Goal: Transaction & Acquisition: Purchase product/service

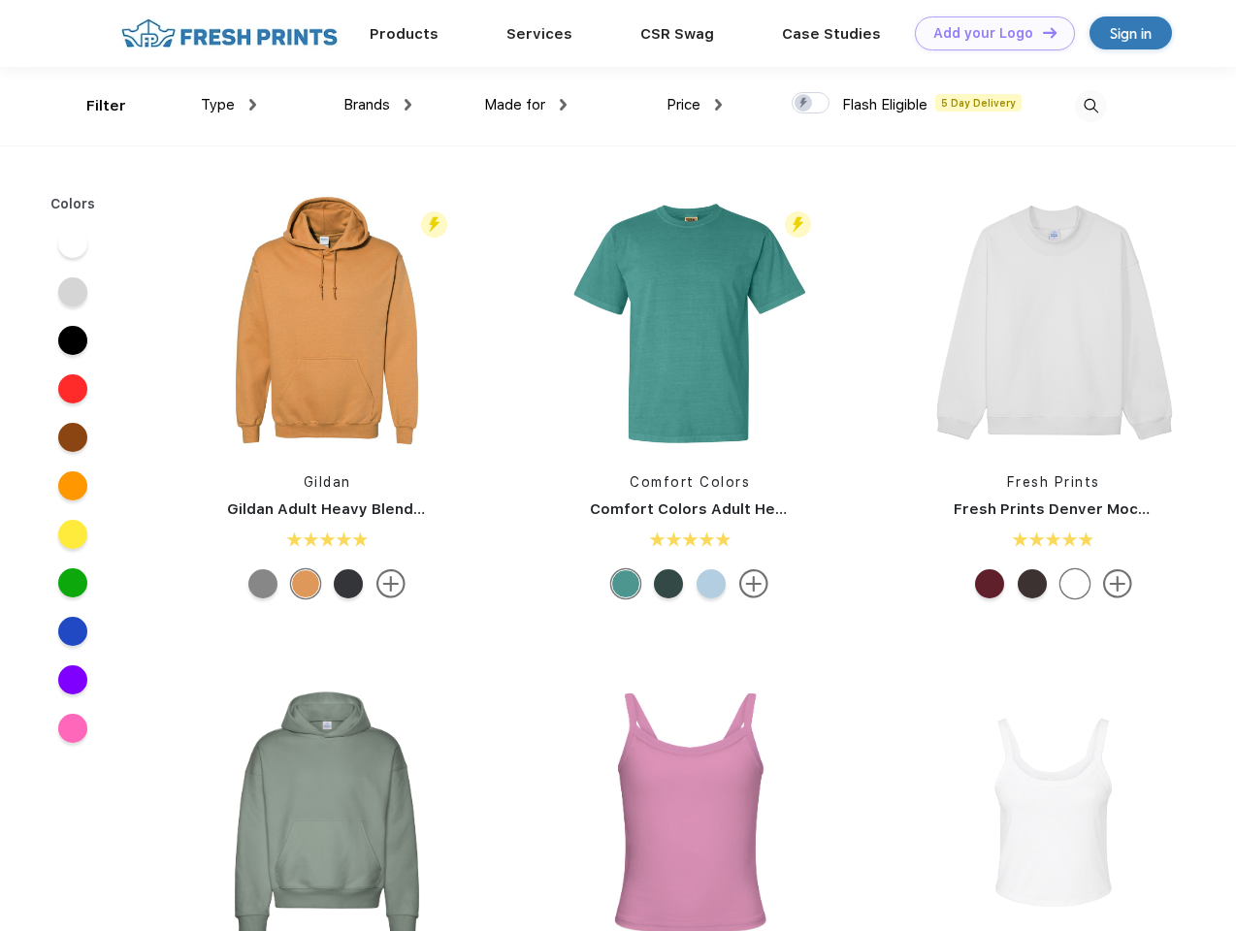
scroll to position [1, 0]
click at [988, 33] on link "Add your Logo Design Tool" at bounding box center [995, 33] width 160 height 34
click at [0, 0] on div "Design Tool" at bounding box center [0, 0] width 0 height 0
click at [1041, 32] on link "Add your Logo Design Tool" at bounding box center [995, 33] width 160 height 34
click at [93, 106] on div "Filter" at bounding box center [106, 106] width 40 height 22
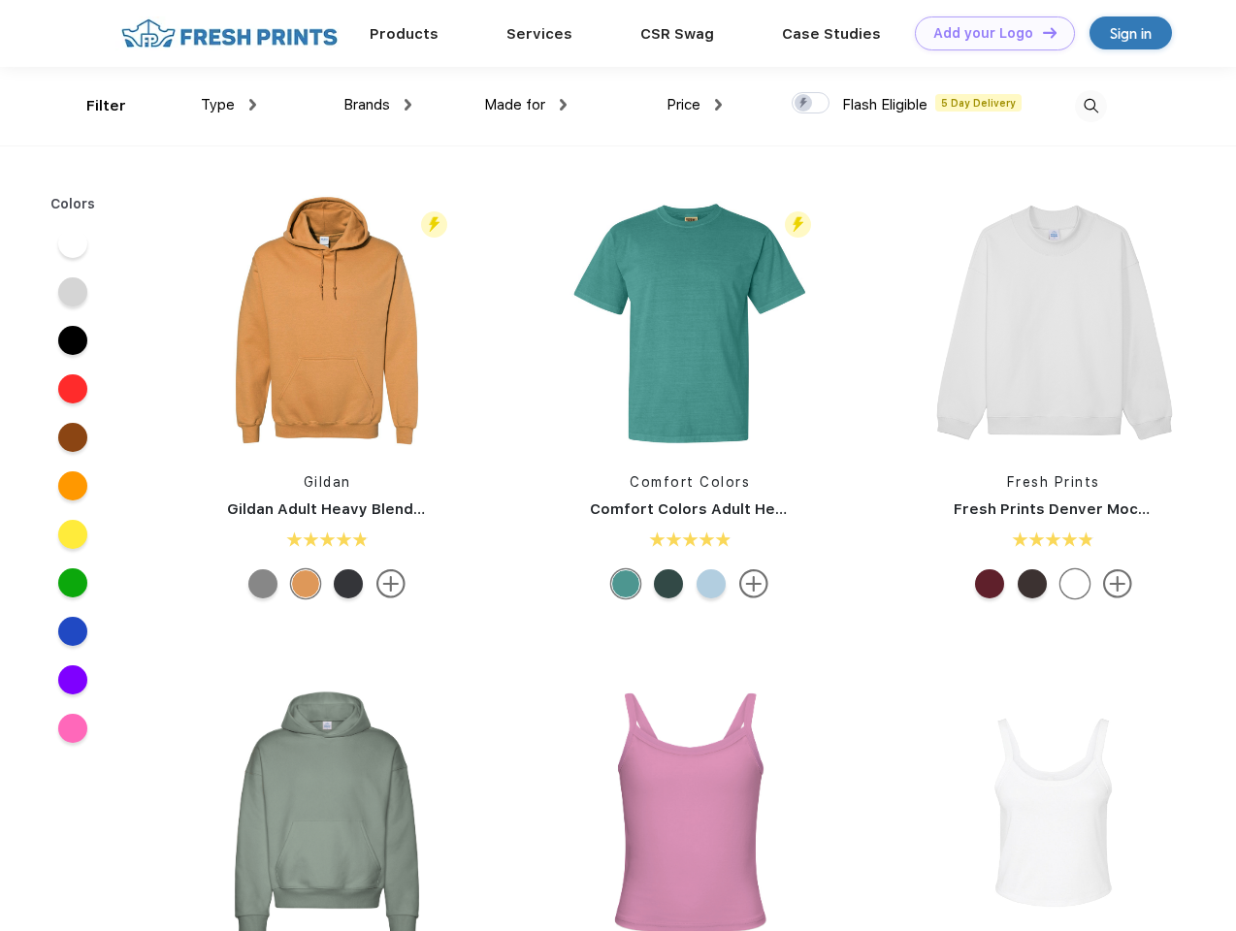
click at [229, 105] on span "Type" at bounding box center [218, 104] width 34 height 17
click at [377, 105] on span "Brands" at bounding box center [366, 104] width 47 height 17
click at [526, 105] on span "Made for" at bounding box center [514, 104] width 61 height 17
click at [695, 105] on span "Price" at bounding box center [683, 104] width 34 height 17
click at [811, 104] on div at bounding box center [811, 102] width 38 height 21
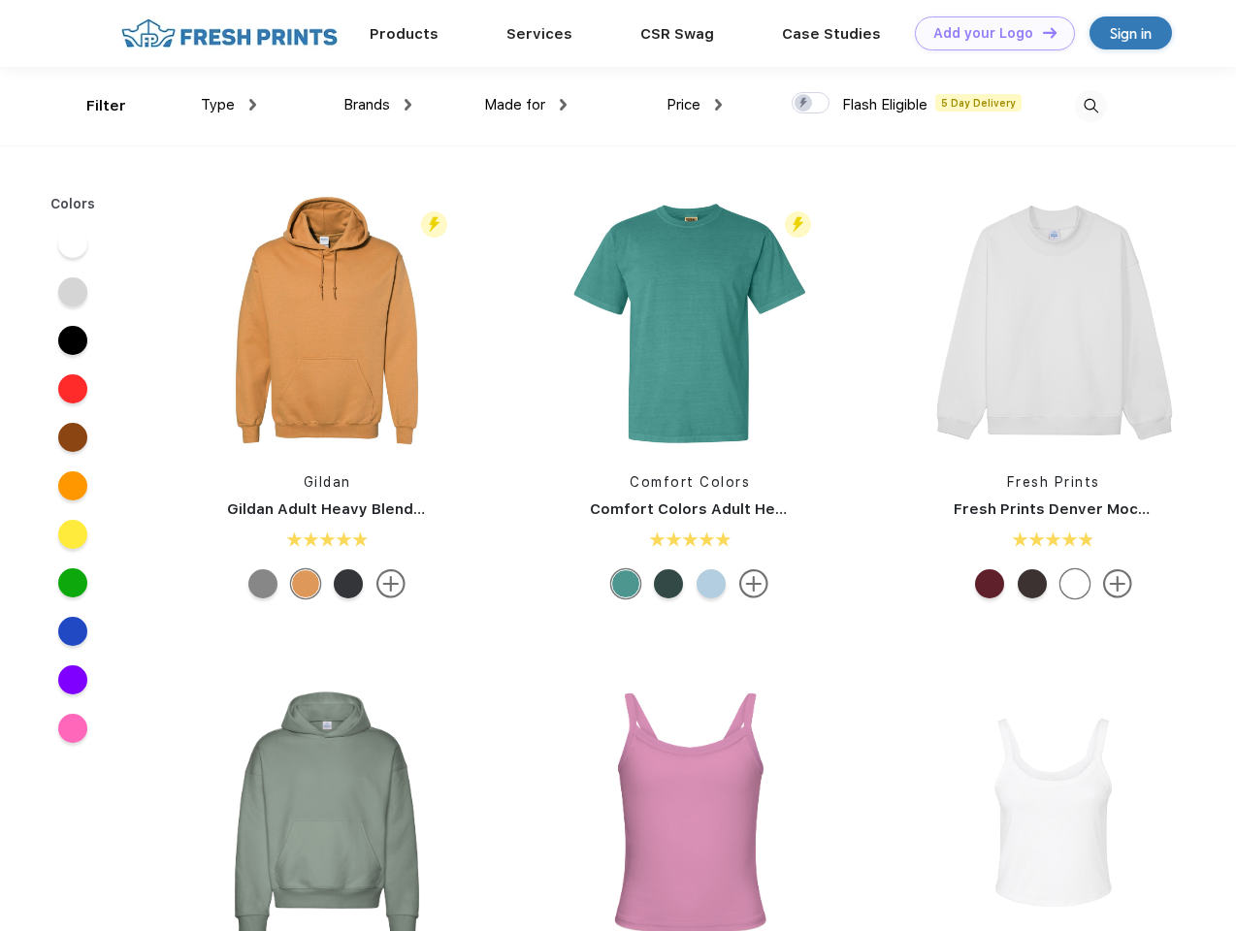
click at [804, 104] on input "checkbox" at bounding box center [798, 97] width 13 height 13
click at [1090, 106] on img at bounding box center [1091, 106] width 32 height 32
